Goal: Task Accomplishment & Management: Use online tool/utility

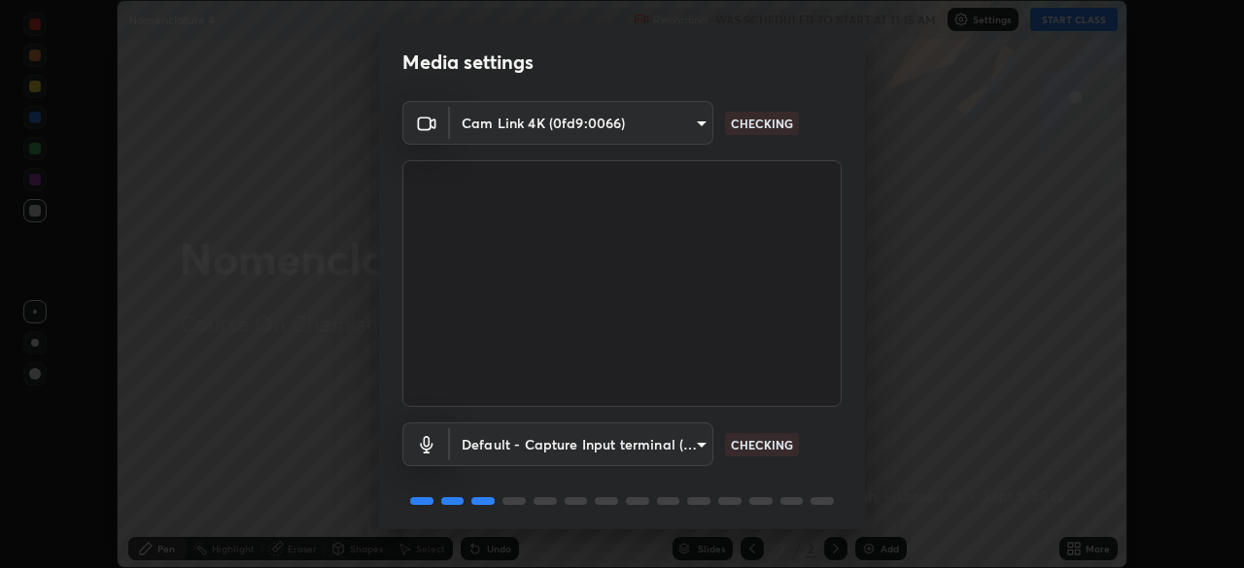
scroll to position [69, 0]
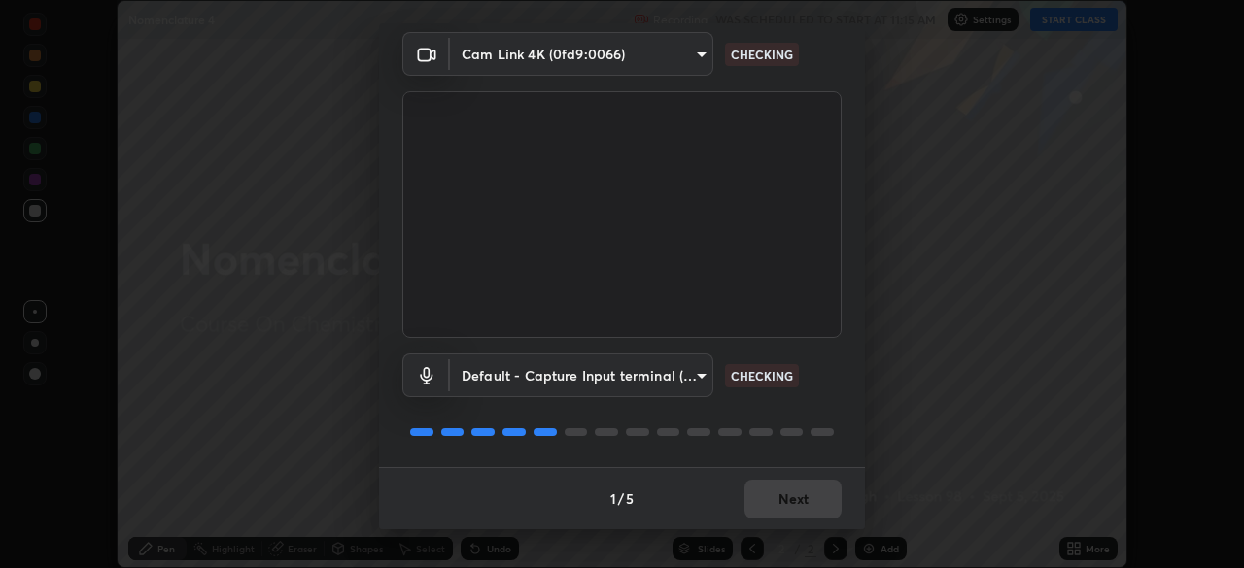
click at [777, 500] on div "1 / 5 Next" at bounding box center [622, 498] width 486 height 62
click at [774, 504] on div "1 / 5 Next" at bounding box center [622, 498] width 486 height 62
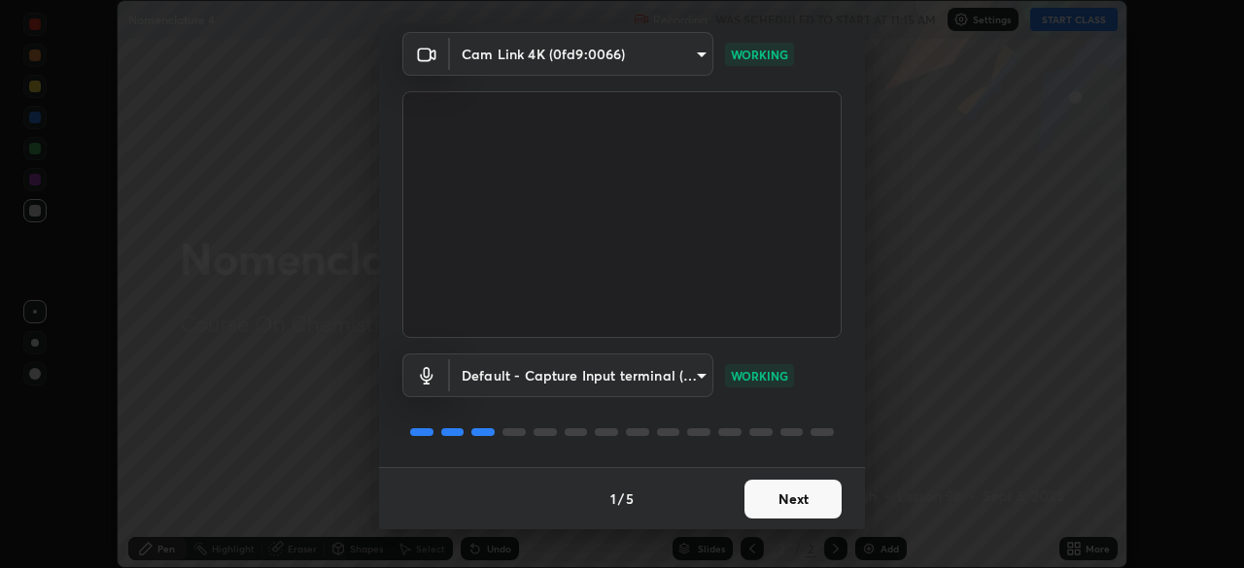
click at [769, 502] on button "Next" at bounding box center [792, 499] width 97 height 39
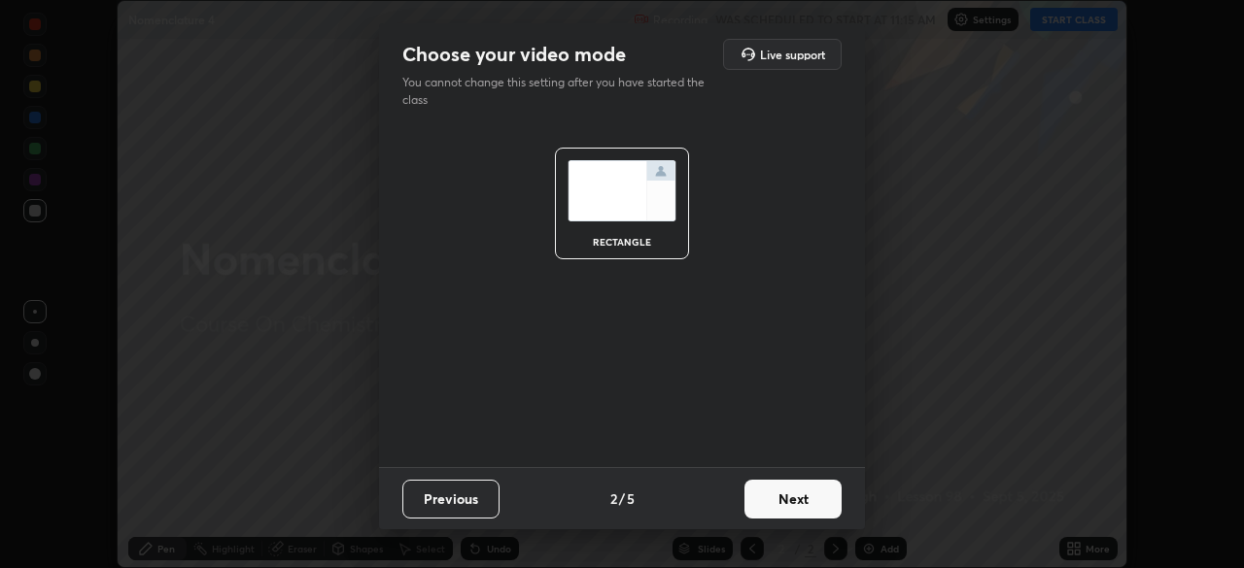
scroll to position [0, 0]
click at [770, 502] on button "Next" at bounding box center [792, 499] width 97 height 39
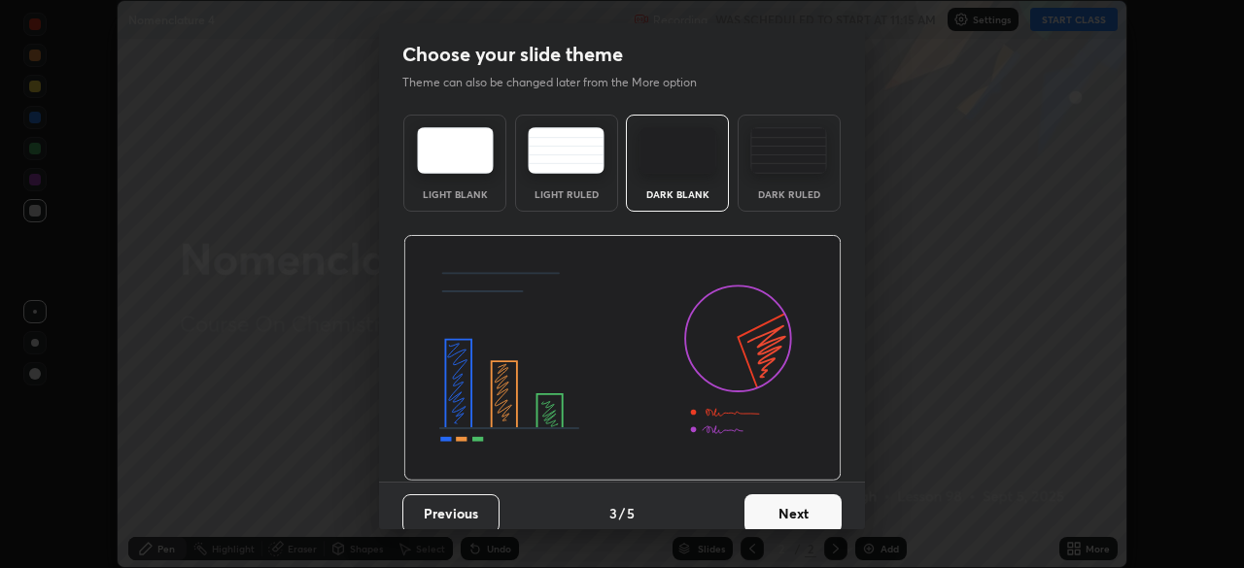
click at [774, 497] on button "Next" at bounding box center [792, 513] width 97 height 39
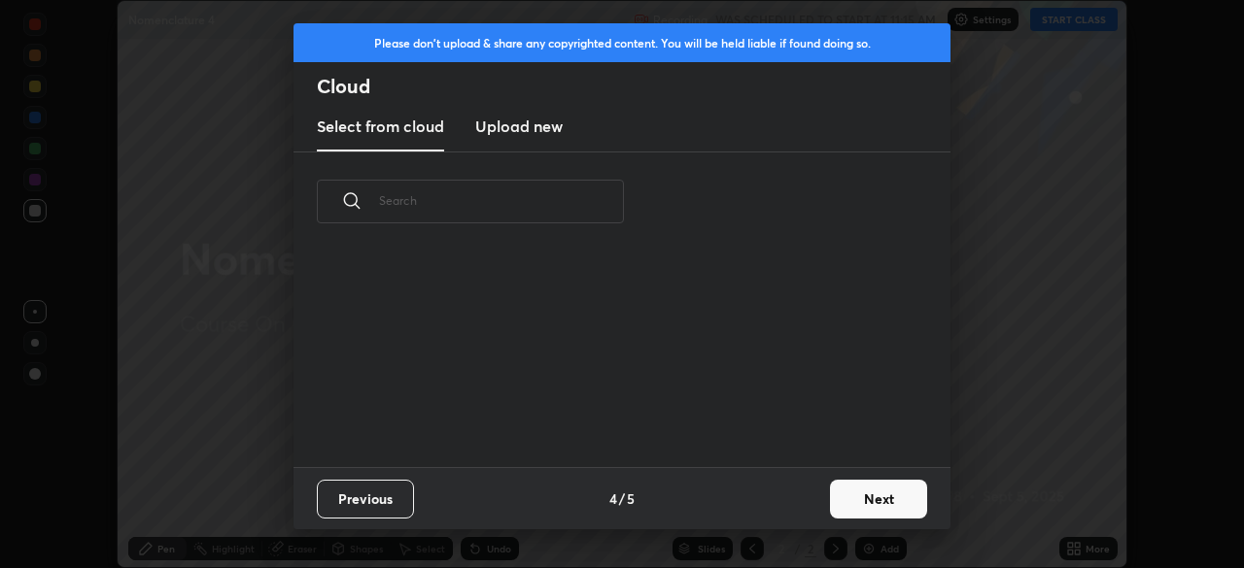
click at [781, 503] on div "Previous 4 / 5 Next" at bounding box center [621, 498] width 657 height 62
click at [842, 504] on button "Next" at bounding box center [878, 499] width 97 height 39
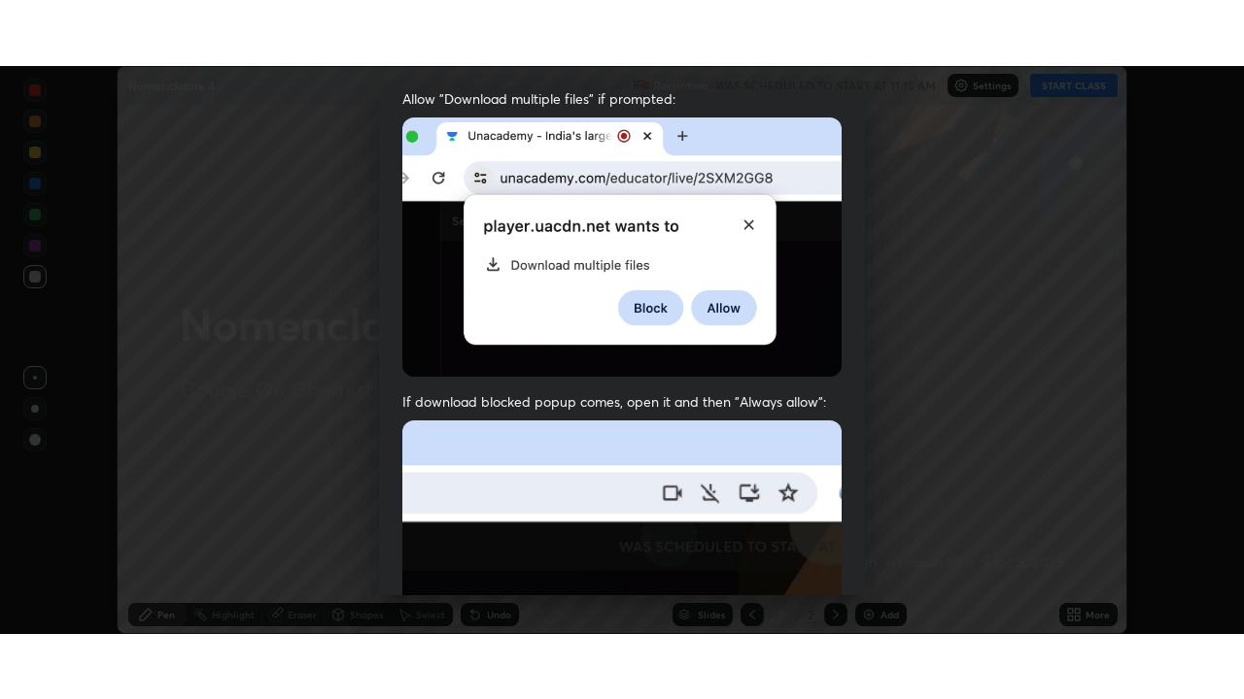
scroll to position [465, 0]
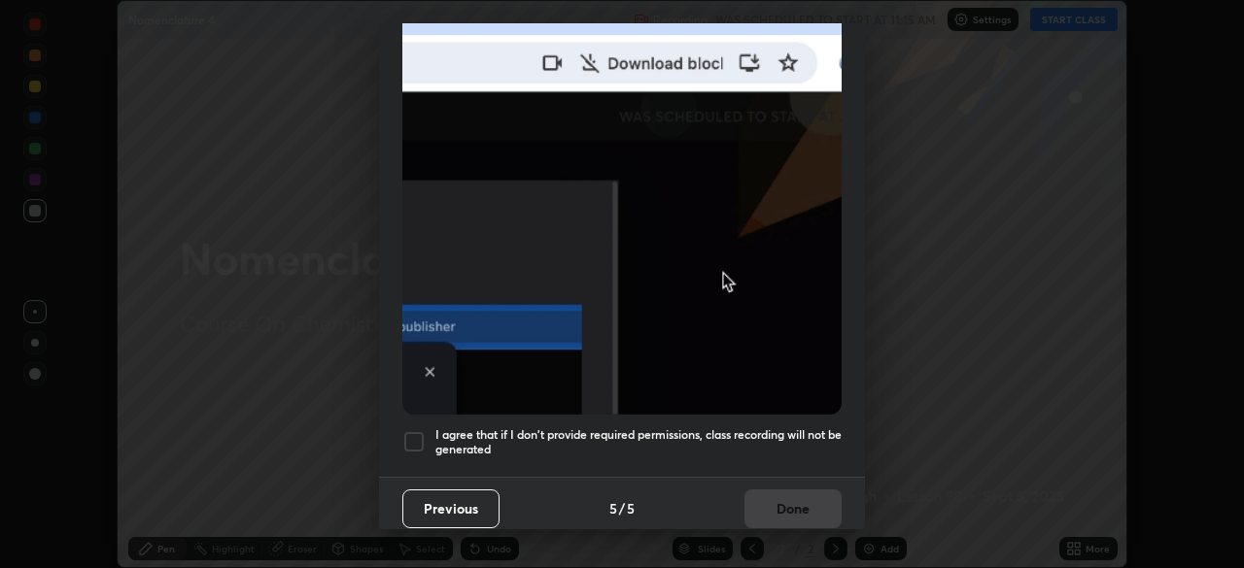
click at [778, 428] on h5 "I agree that if I don't provide required permissions, class recording will not …" at bounding box center [638, 442] width 406 height 30
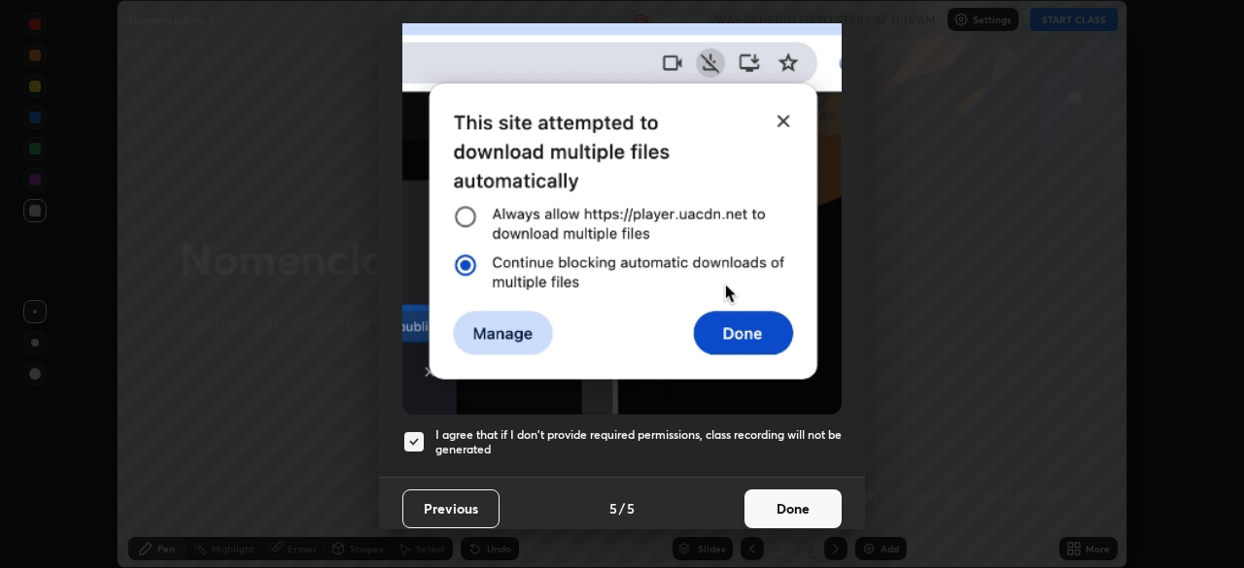
click at [787, 493] on button "Done" at bounding box center [792, 509] width 97 height 39
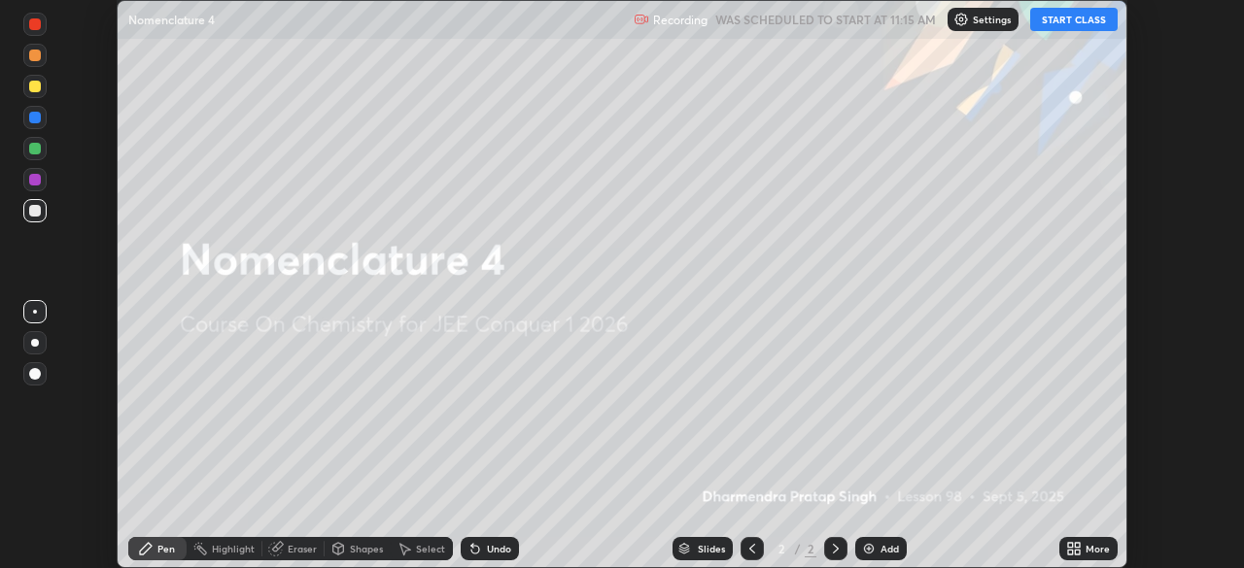
click at [1087, 549] on div "More" at bounding box center [1097, 549] width 24 height 10
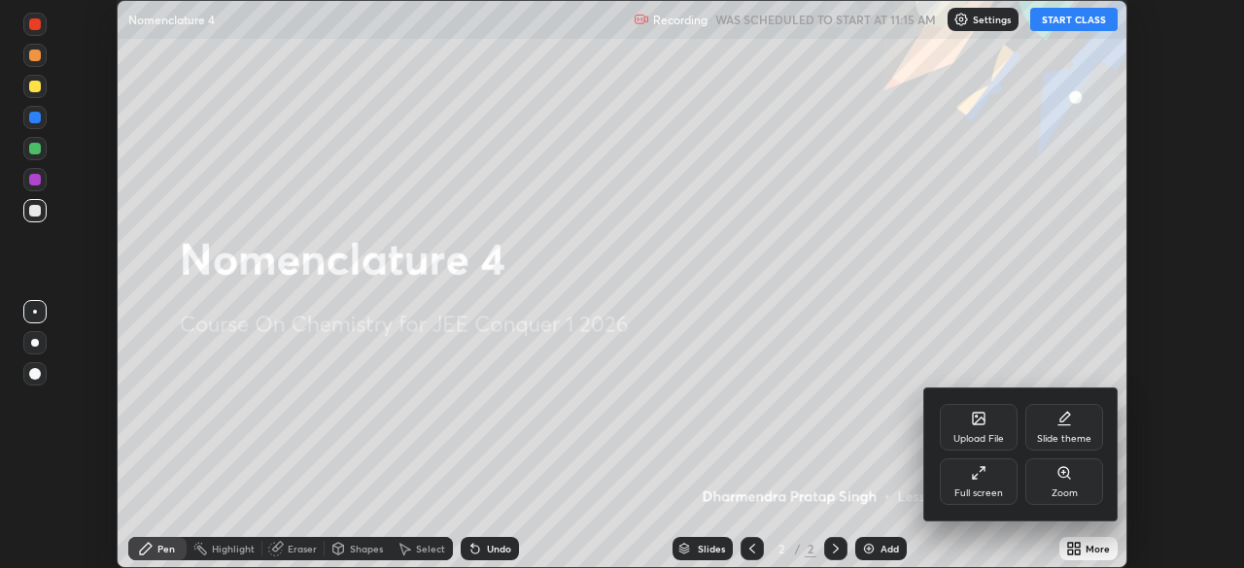
click at [986, 474] on div "Full screen" at bounding box center [978, 482] width 78 height 47
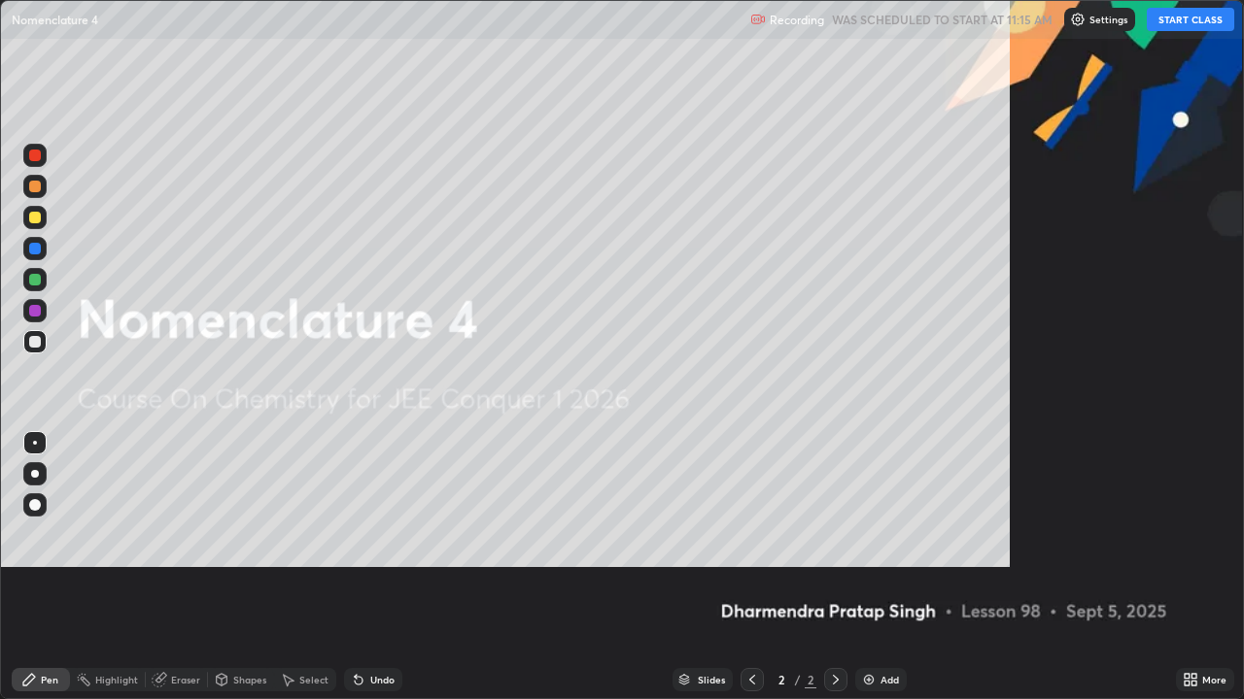
scroll to position [699, 1244]
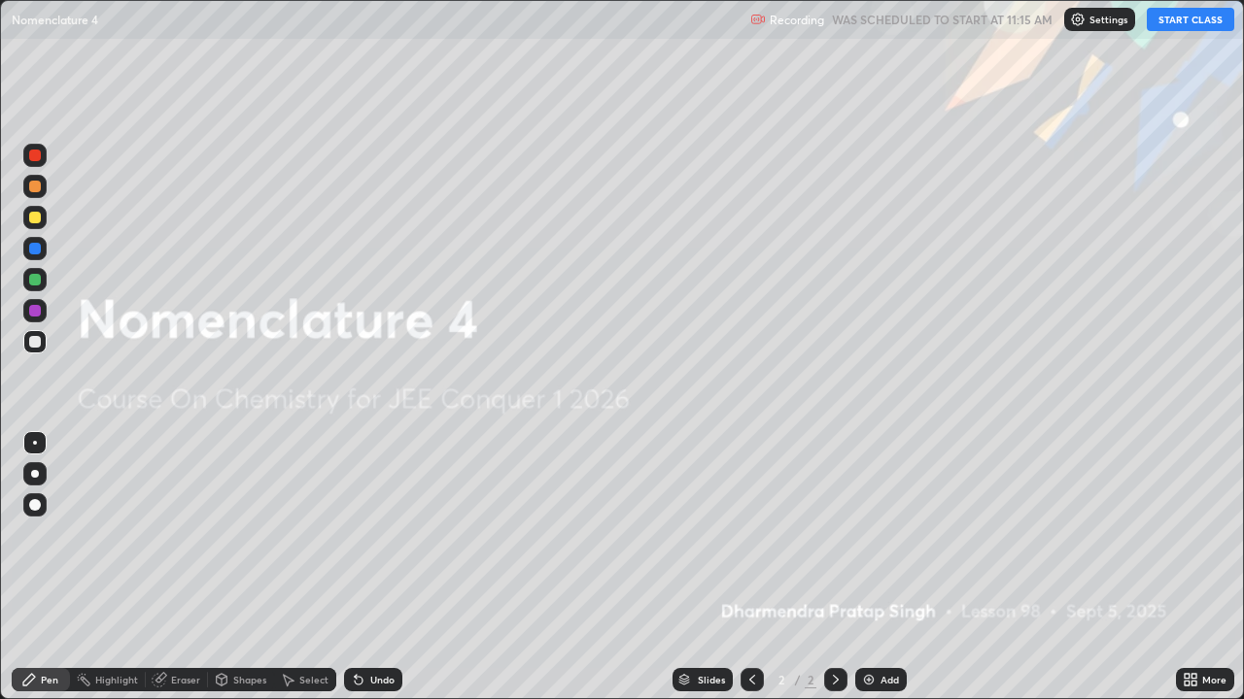
click at [1173, 17] on button "START CLASS" at bounding box center [1189, 19] width 87 height 23
click at [875, 567] on div "Add" at bounding box center [880, 679] width 51 height 23
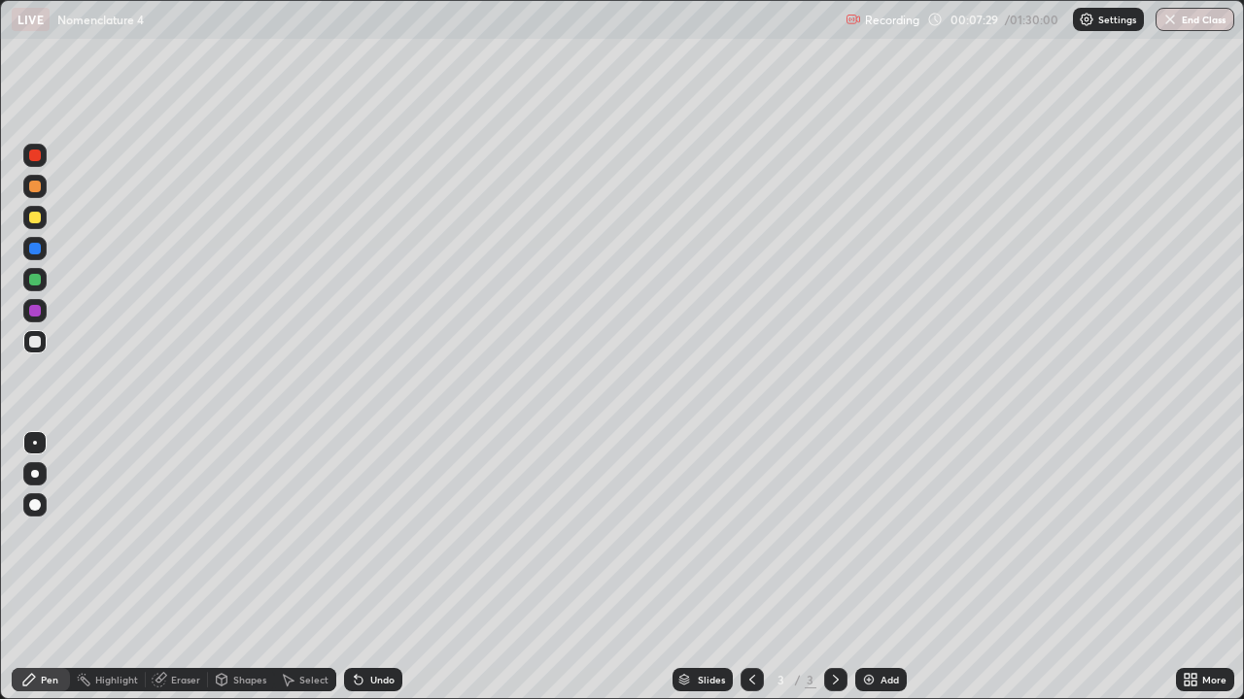
click at [876, 567] on div "Add" at bounding box center [880, 679] width 51 height 23
click at [867, 567] on img at bounding box center [869, 680] width 16 height 16
click at [872, 567] on img at bounding box center [869, 680] width 16 height 16
click at [874, 567] on div "Add" at bounding box center [880, 679] width 51 height 23
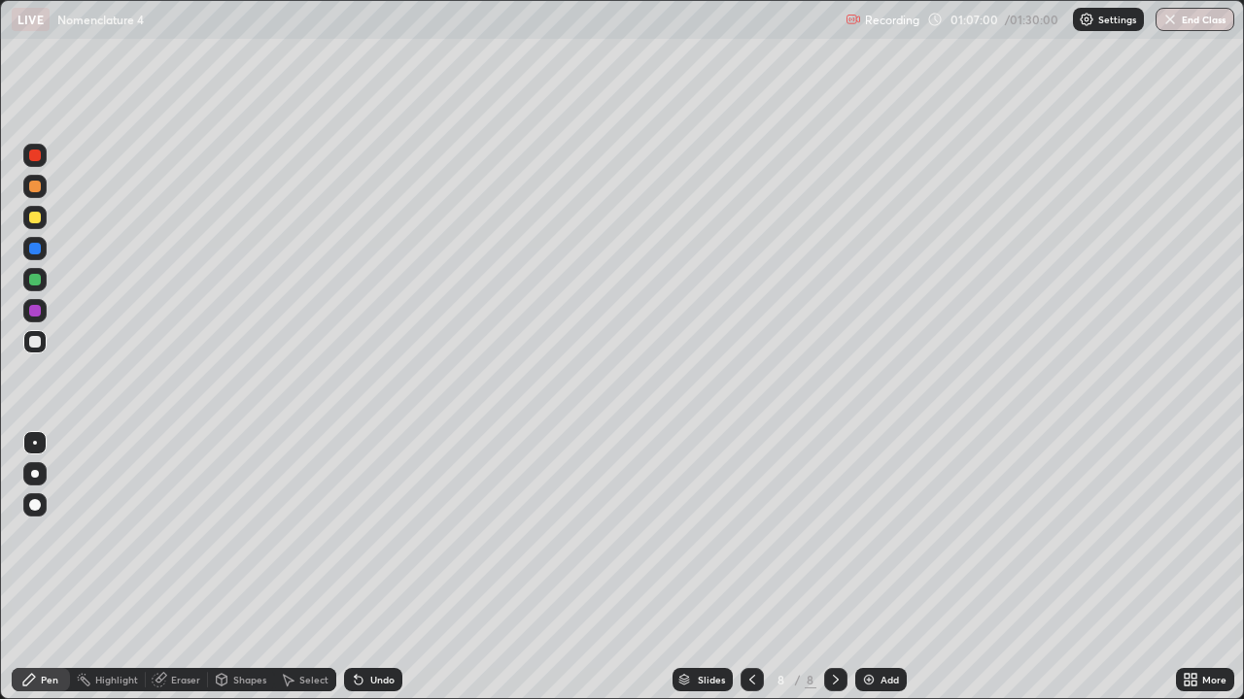
click at [873, 567] on img at bounding box center [869, 680] width 16 height 16
click at [871, 567] on img at bounding box center [869, 680] width 16 height 16
click at [868, 567] on img at bounding box center [869, 680] width 16 height 16
click at [870, 567] on img at bounding box center [869, 680] width 16 height 16
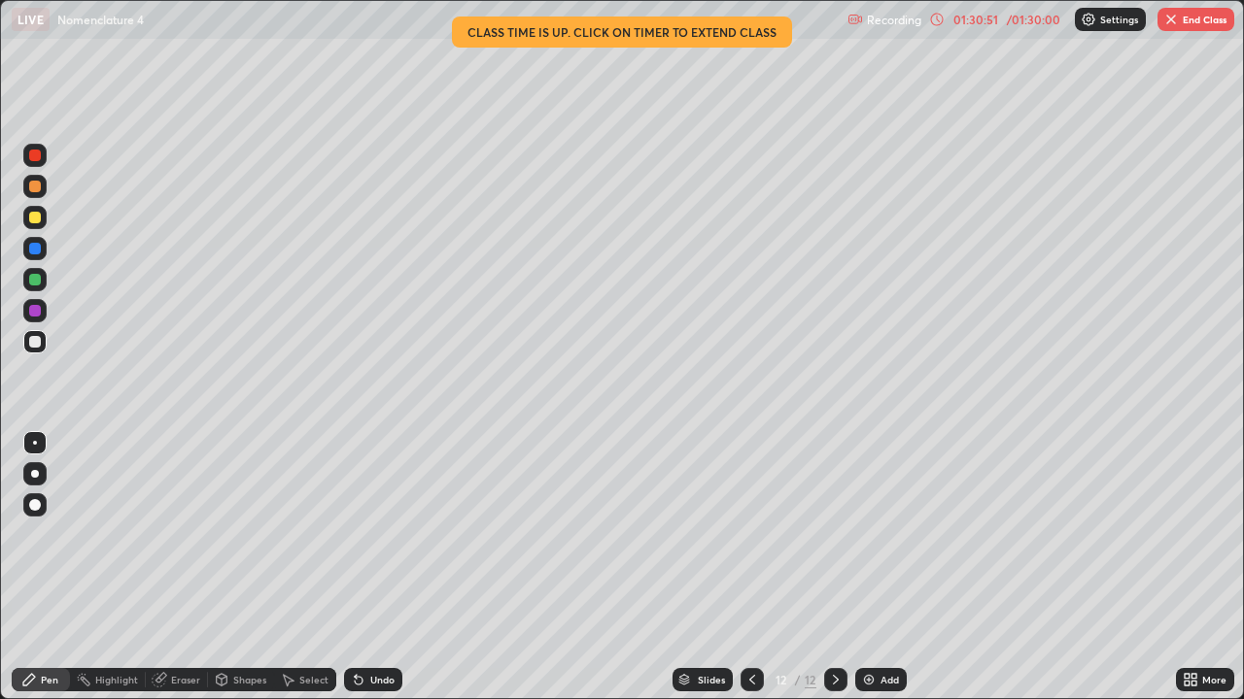
click at [1209, 20] on button "End Class" at bounding box center [1195, 19] width 77 height 23
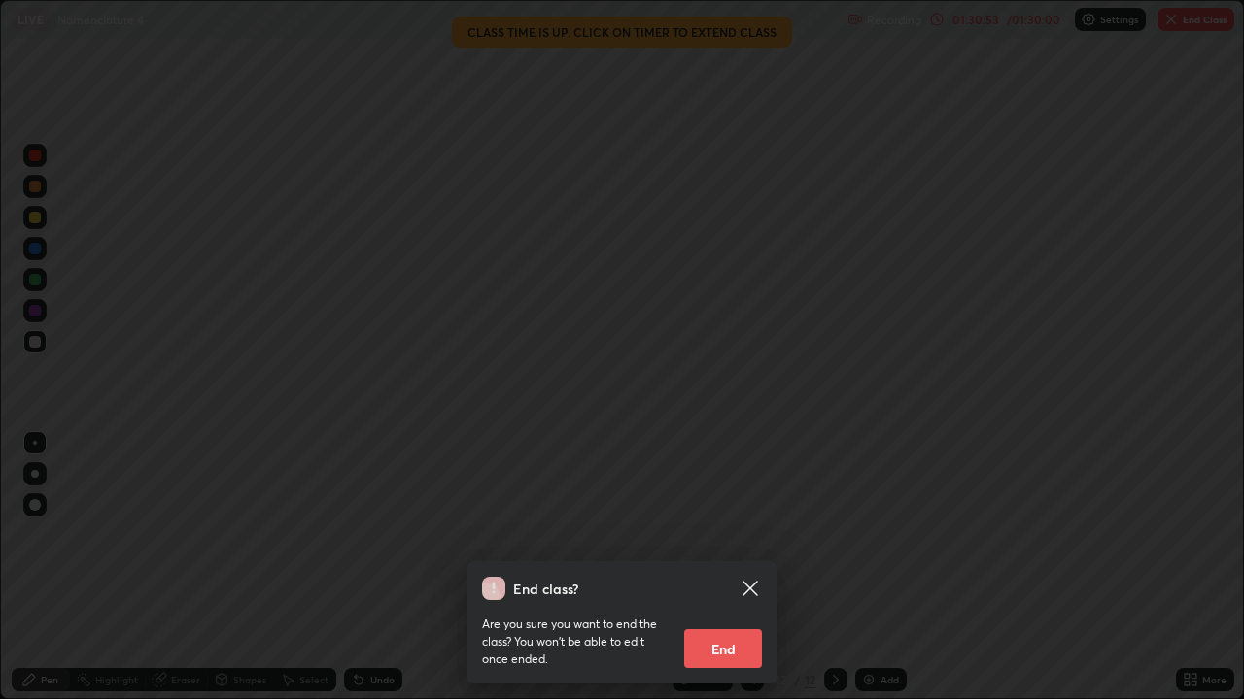
click at [719, 567] on button "End" at bounding box center [723, 649] width 78 height 39
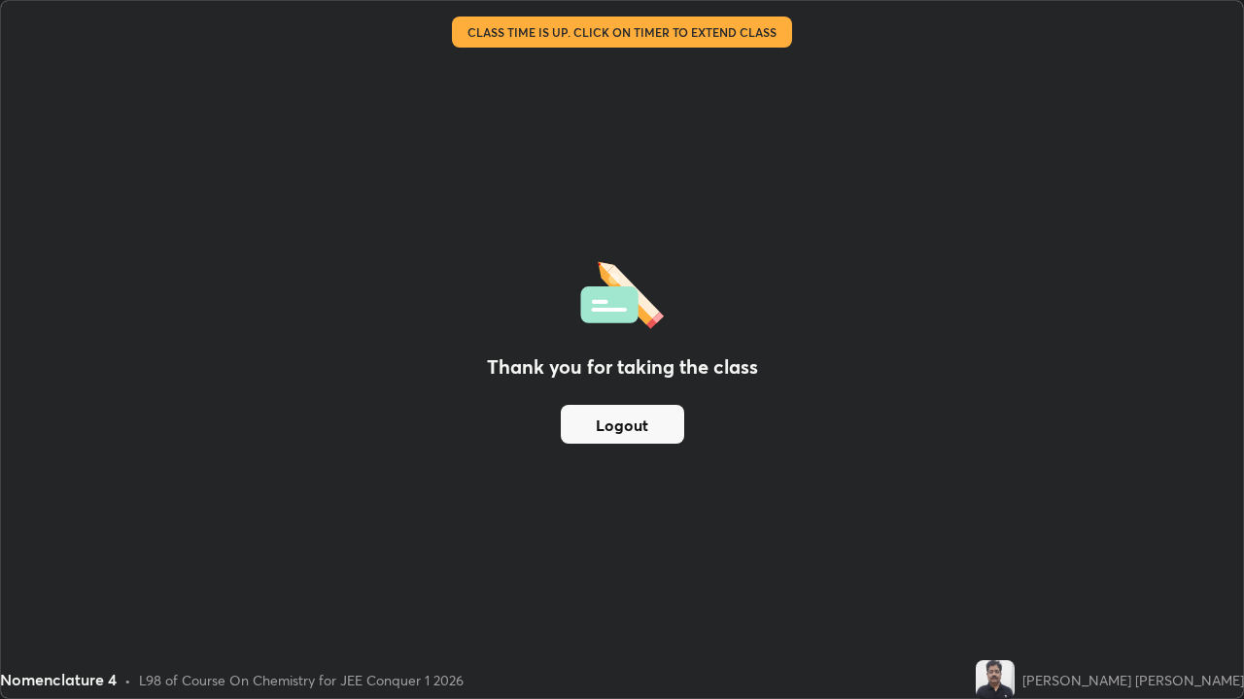
click at [664, 423] on button "Logout" at bounding box center [622, 424] width 123 height 39
